Goal: Transaction & Acquisition: Download file/media

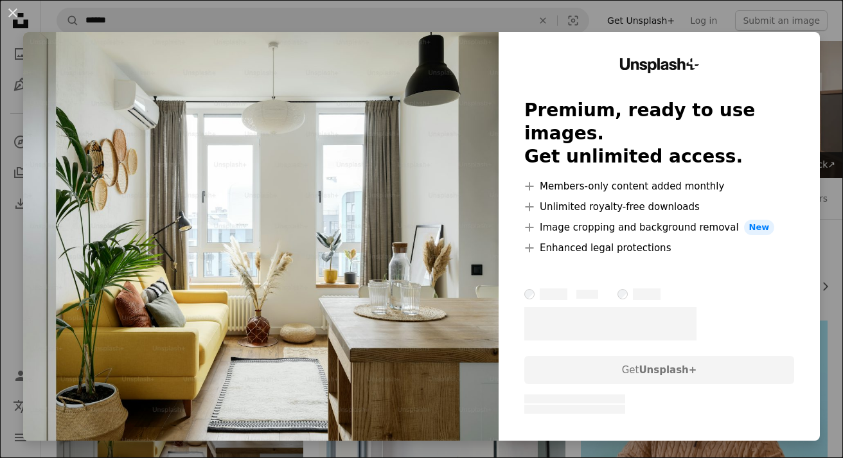
scroll to position [104, 0]
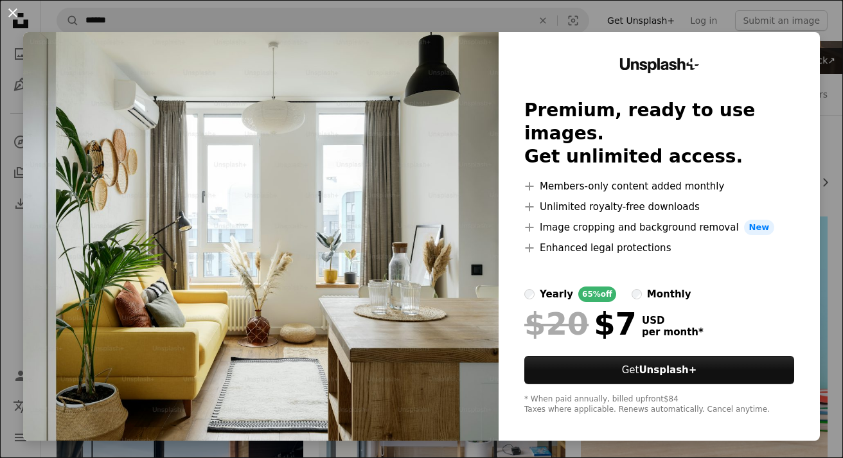
click at [19, 15] on button "An X shape" at bounding box center [12, 12] width 15 height 15
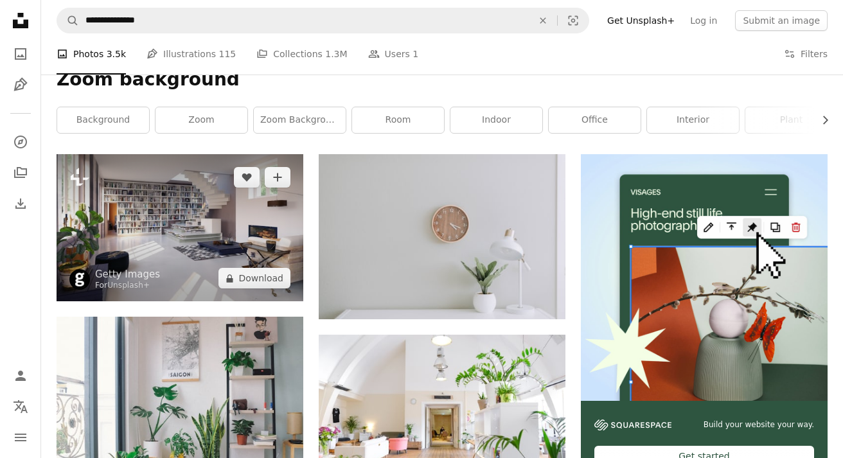
scroll to position [184, 0]
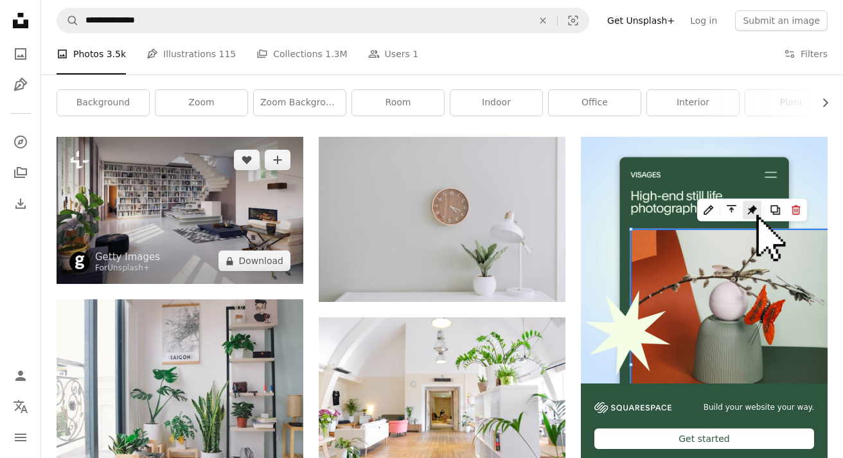
click at [204, 221] on img at bounding box center [180, 210] width 247 height 147
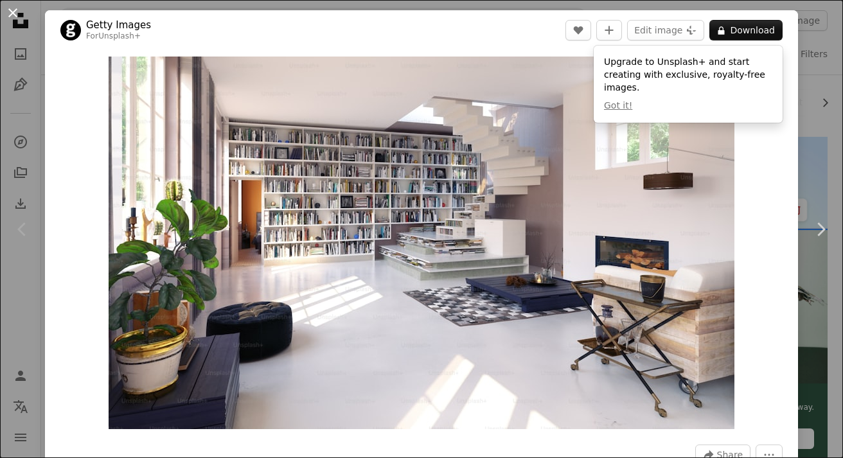
click at [9, 13] on button "An X shape" at bounding box center [12, 12] width 15 height 15
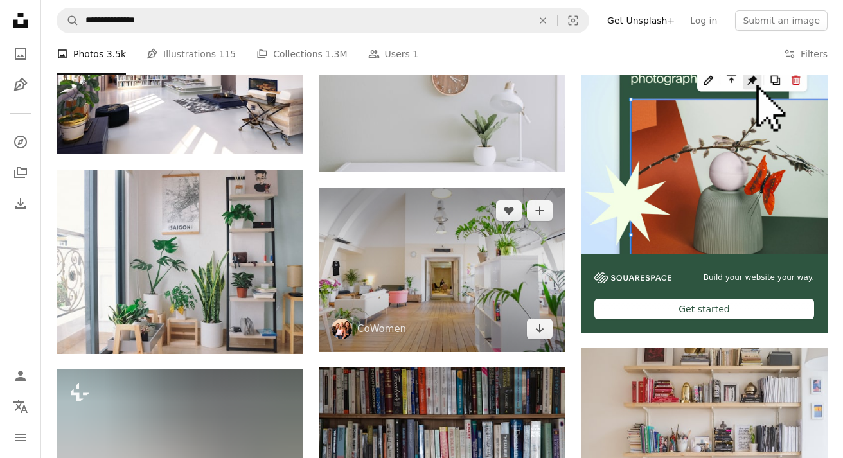
scroll to position [297, 0]
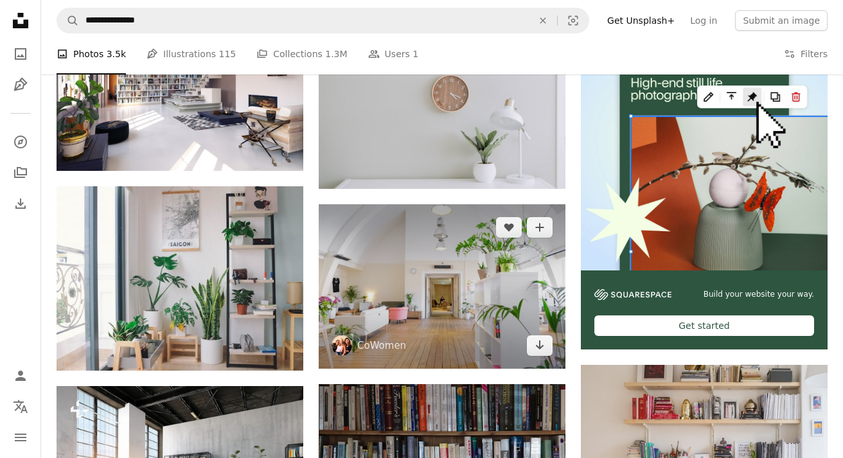
click at [443, 305] on img at bounding box center [442, 286] width 247 height 165
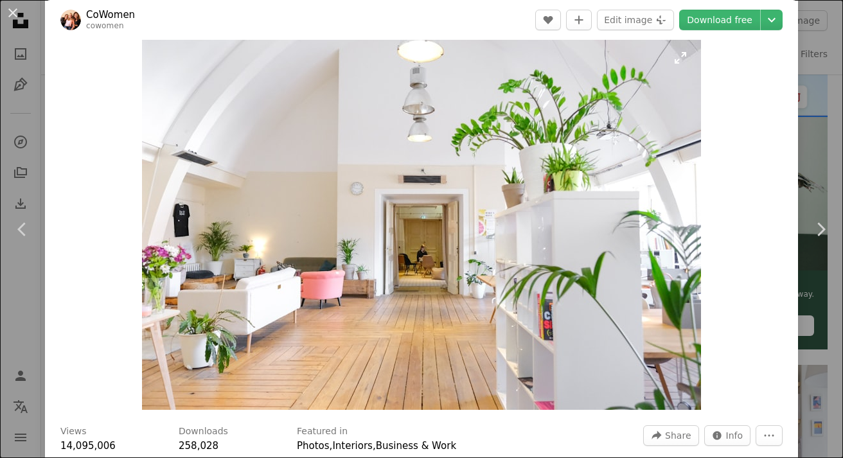
scroll to position [49, 0]
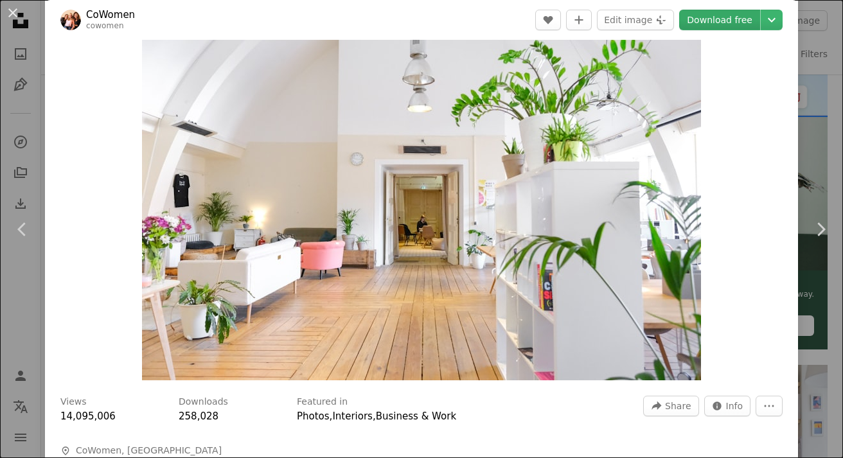
click at [730, 25] on link "Download free" at bounding box center [720, 20] width 81 height 21
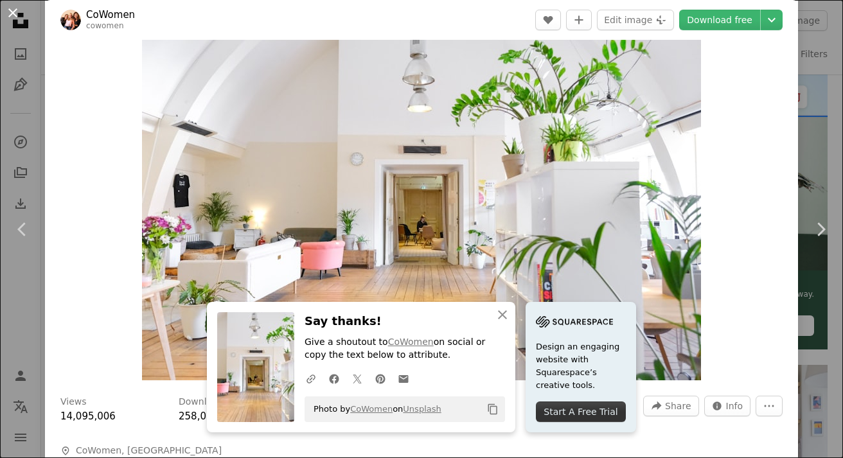
click at [9, 14] on button "An X shape" at bounding box center [12, 12] width 15 height 15
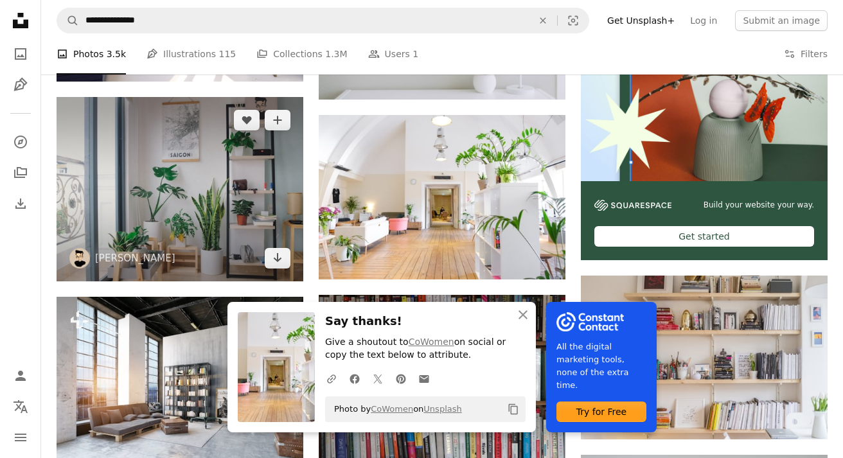
scroll to position [398, 0]
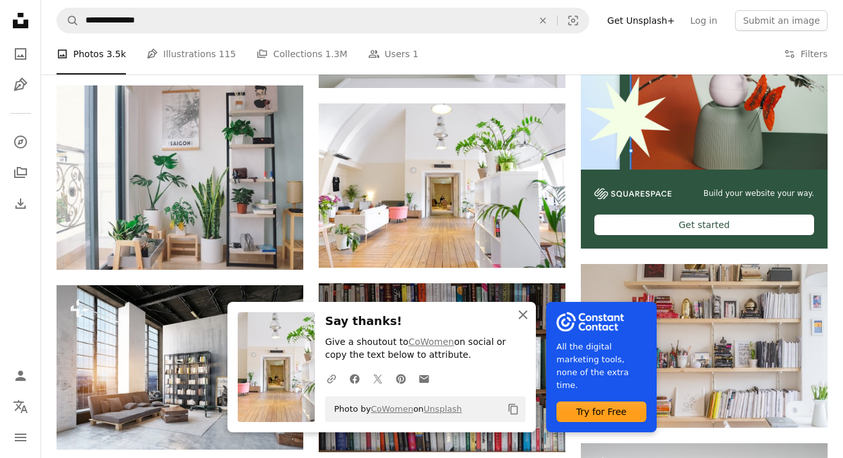
click at [524, 320] on icon "An X shape" at bounding box center [523, 314] width 15 height 15
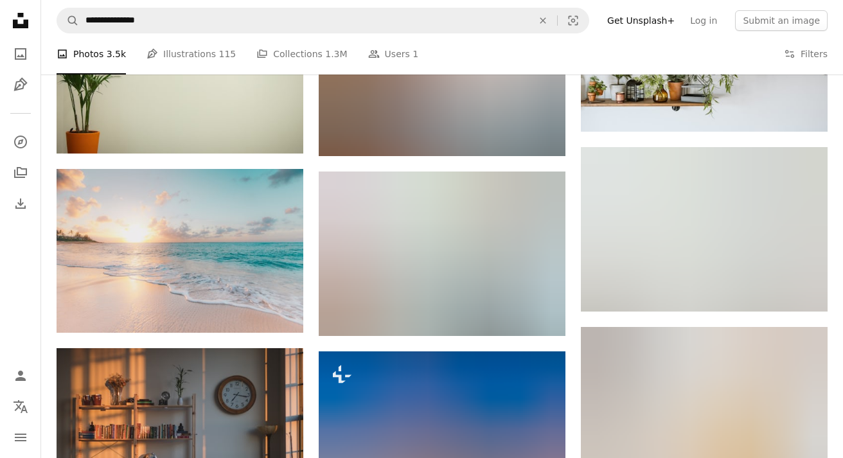
scroll to position [876, 0]
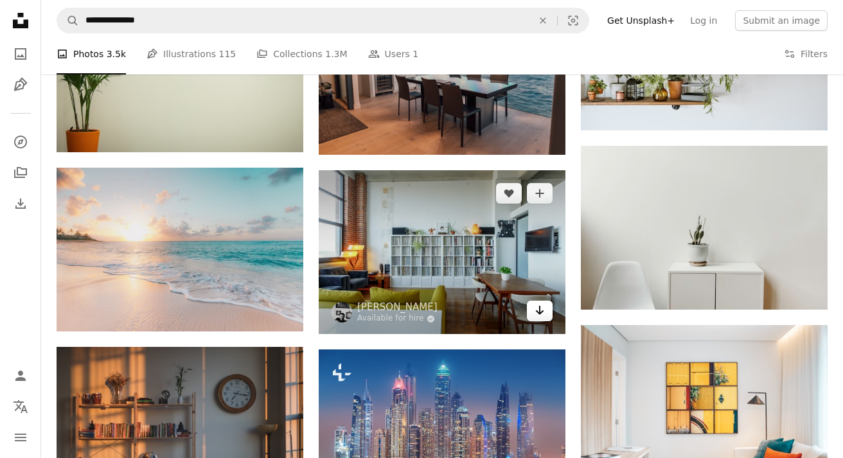
click at [541, 317] on icon "Arrow pointing down" at bounding box center [540, 310] width 10 height 15
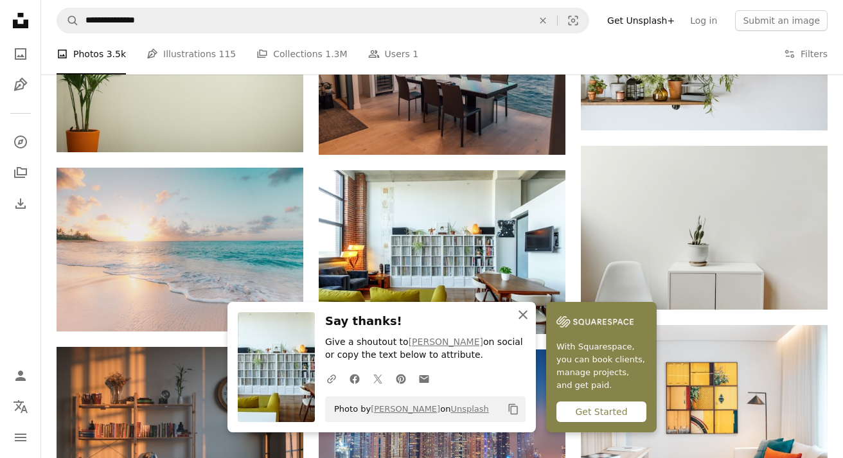
click at [523, 316] on icon "An X shape" at bounding box center [523, 314] width 15 height 15
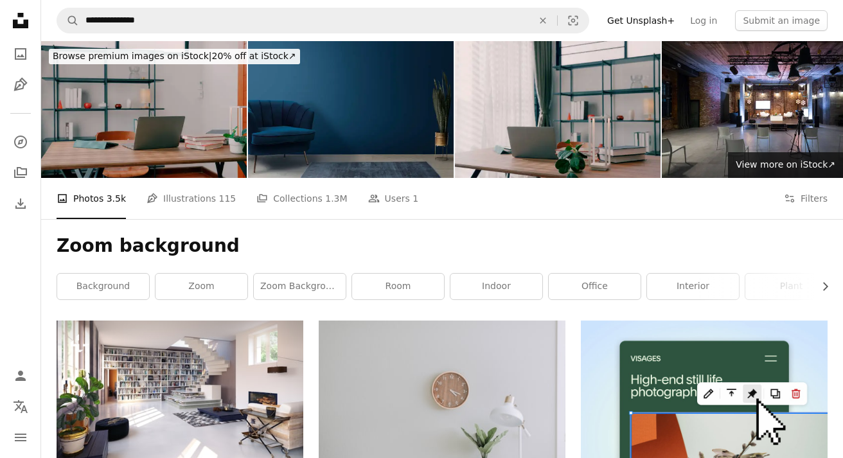
scroll to position [0, 0]
